Goal: Check status: Check status

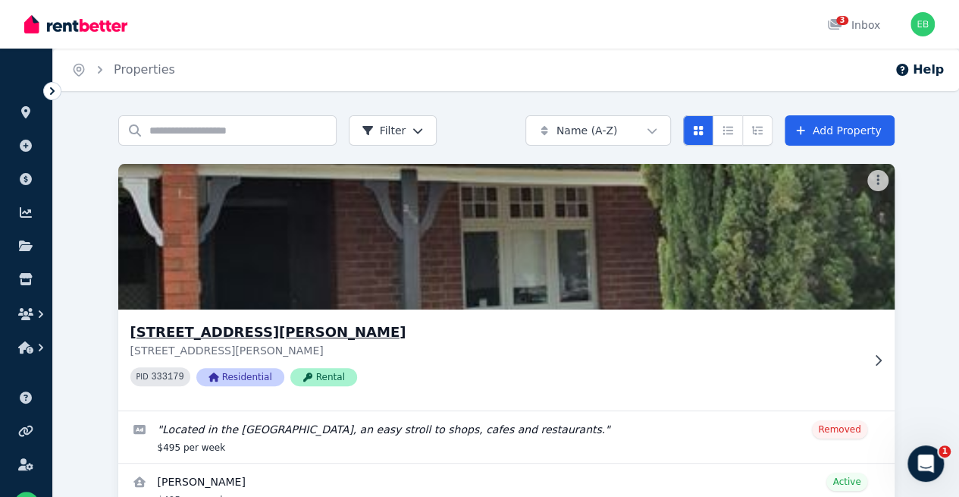
click at [308, 325] on h3 "[STREET_ADDRESS][PERSON_NAME]" at bounding box center [495, 332] width 731 height 21
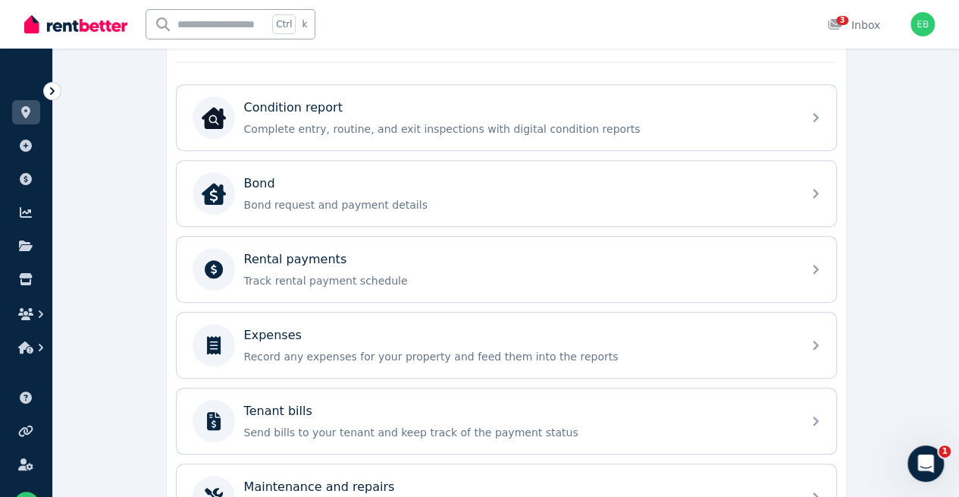
scroll to position [498, 0]
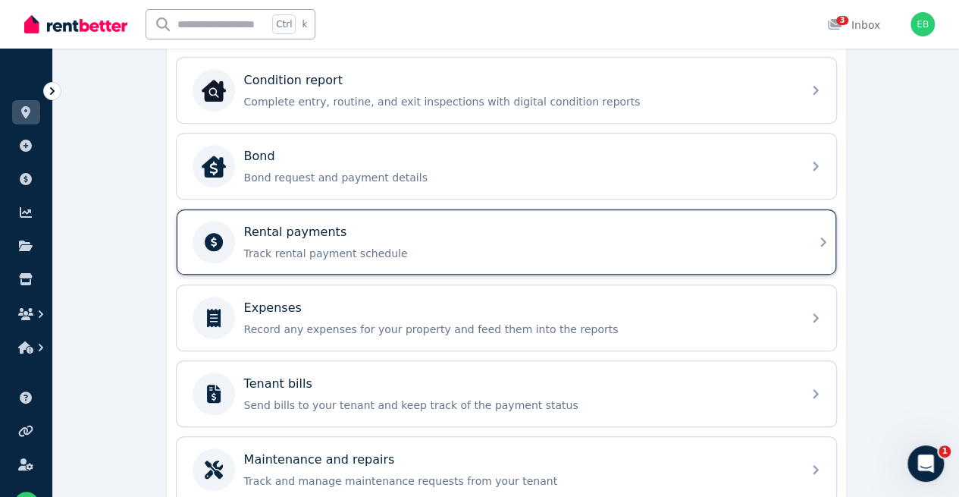
click at [728, 223] on div "Rental payments" at bounding box center [518, 232] width 549 height 18
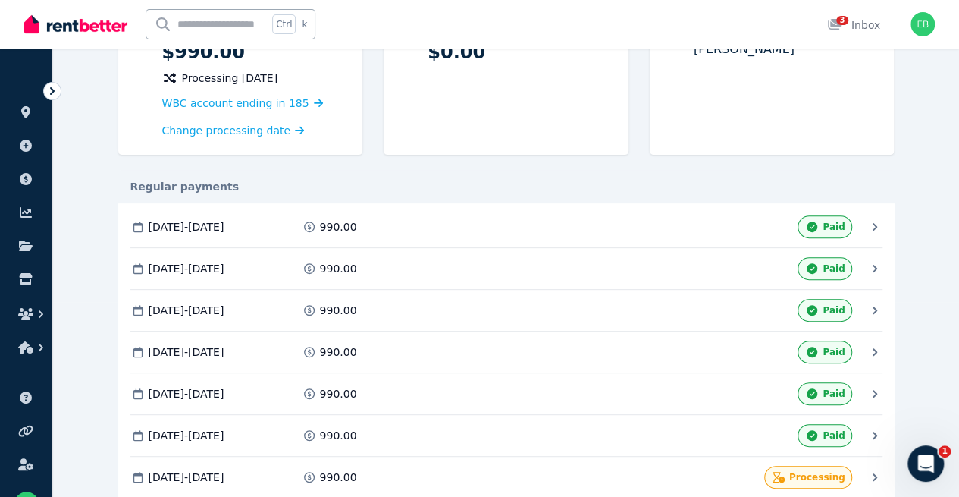
scroll to position [197, 0]
